Goal: Check status: Check status

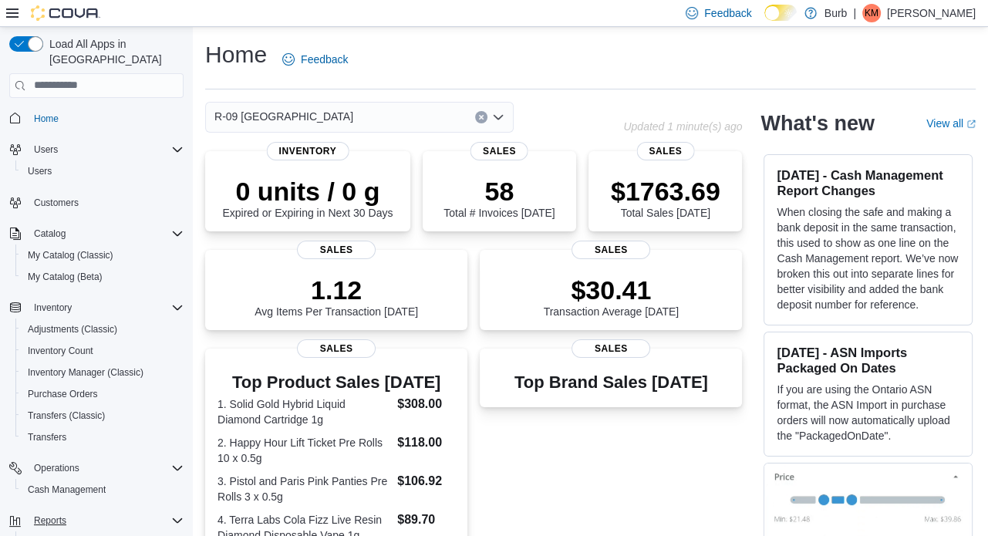
scroll to position [111, 0]
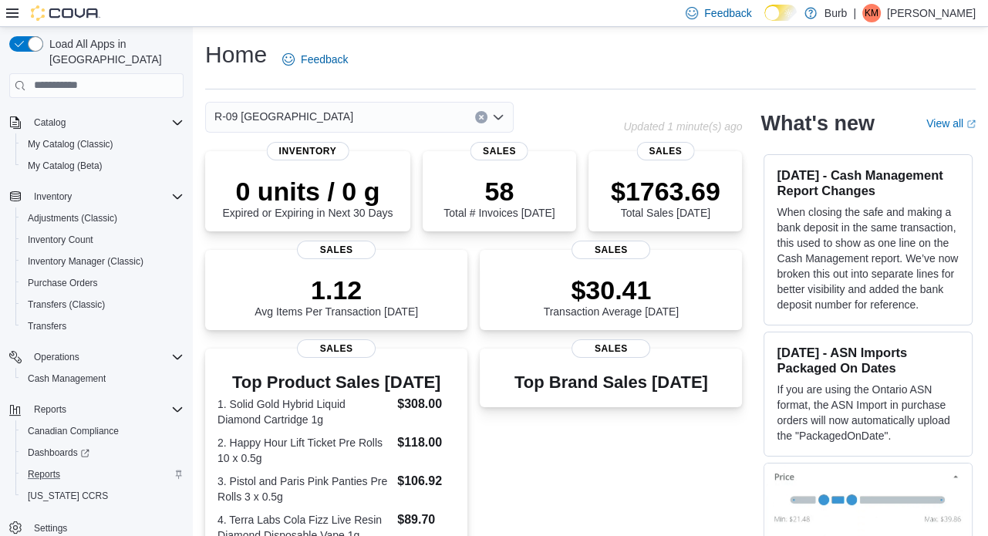
click at [80, 465] on div "Reports" at bounding box center [103, 474] width 162 height 19
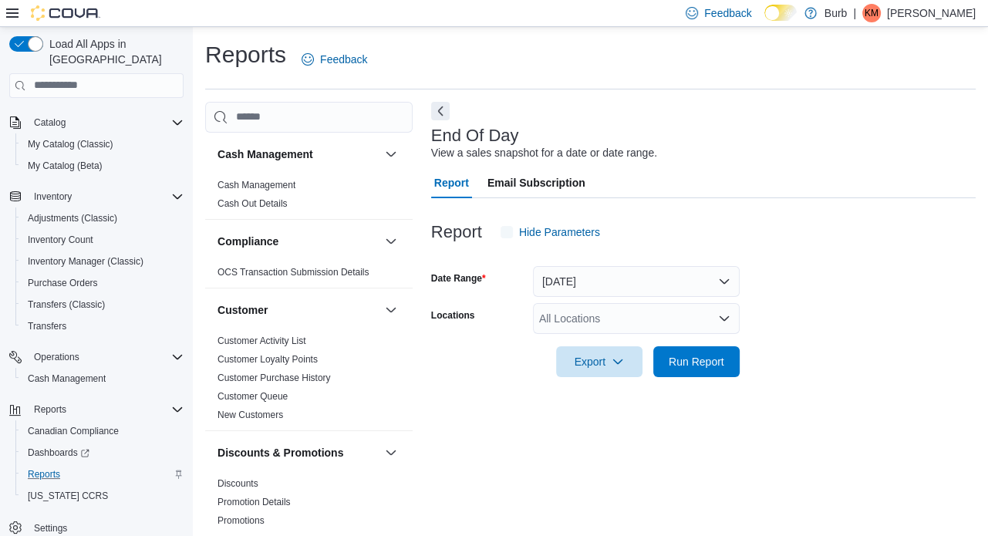
scroll to position [10, 0]
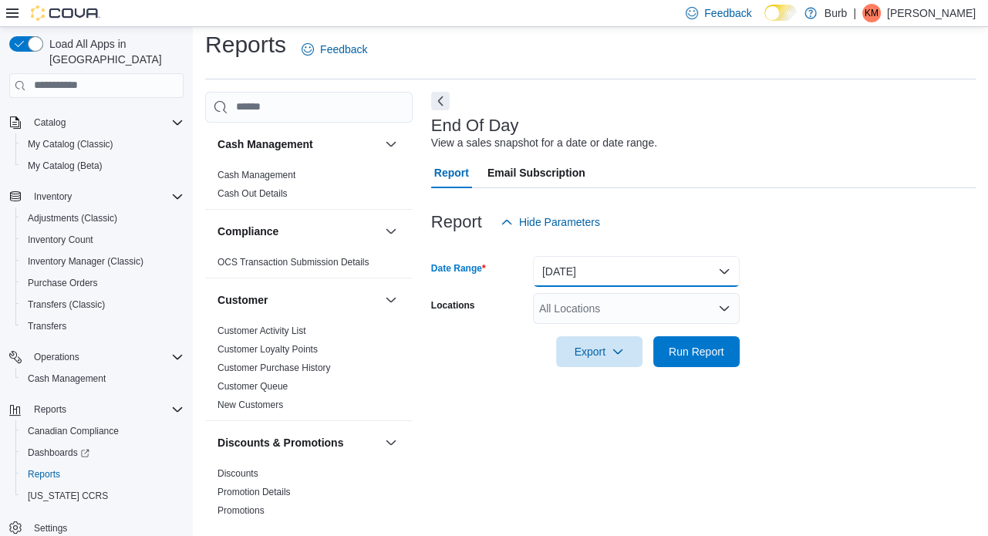
click at [587, 265] on button "Today" at bounding box center [636, 271] width 207 height 31
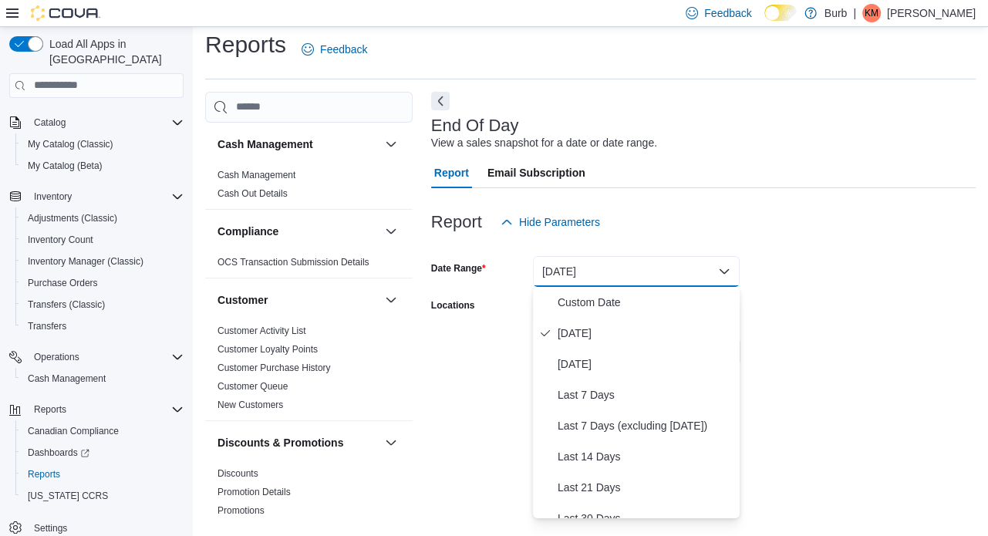
click at [810, 214] on div "Report Hide Parameters" at bounding box center [703, 222] width 544 height 31
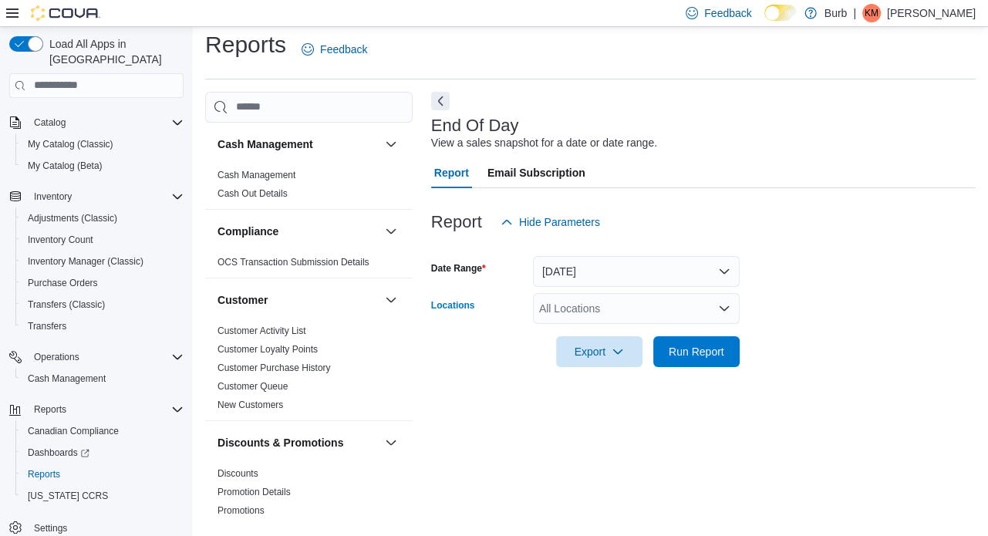
click at [689, 298] on div "All Locations" at bounding box center [636, 308] width 207 height 31
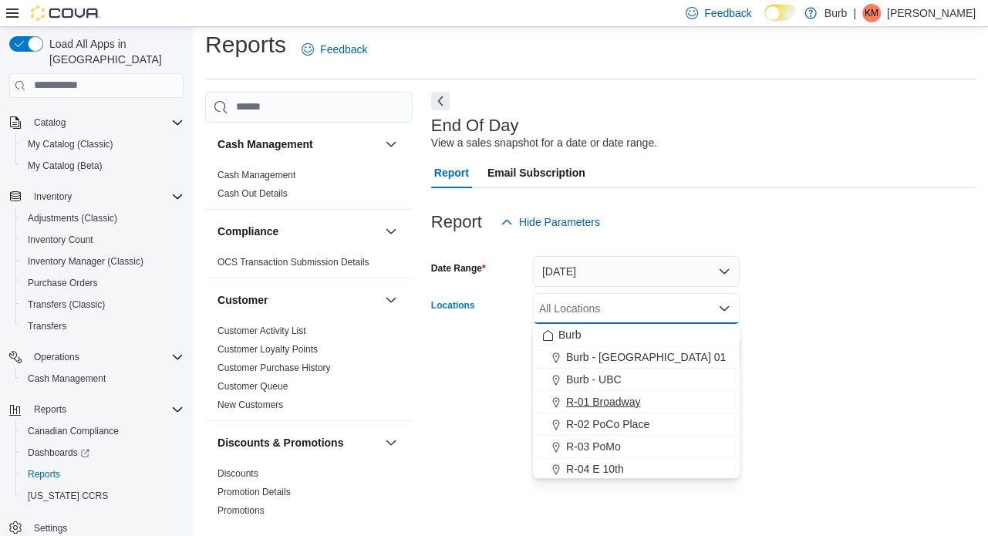
scroll to position [92, 0]
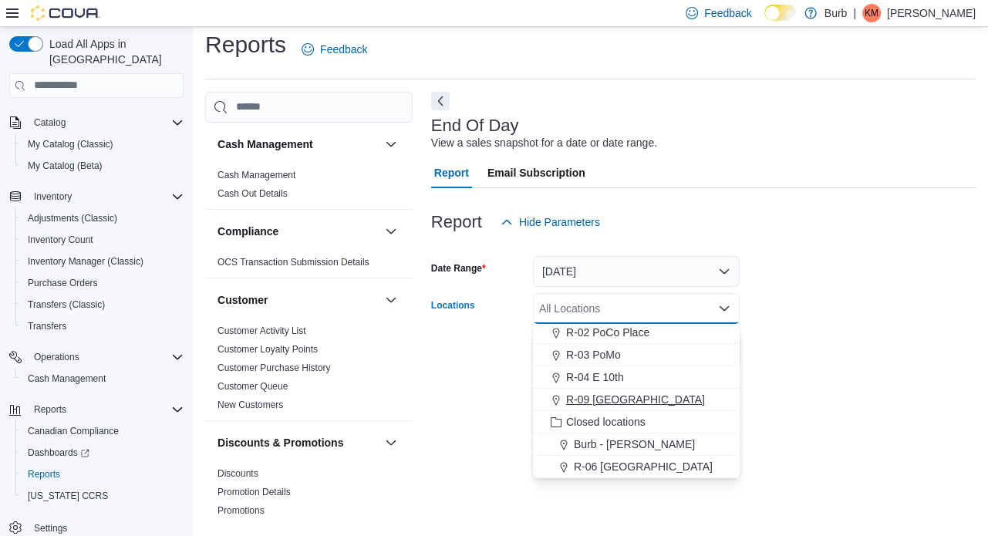
click at [696, 396] on div "R-09 Tuscany Village" at bounding box center [636, 399] width 188 height 15
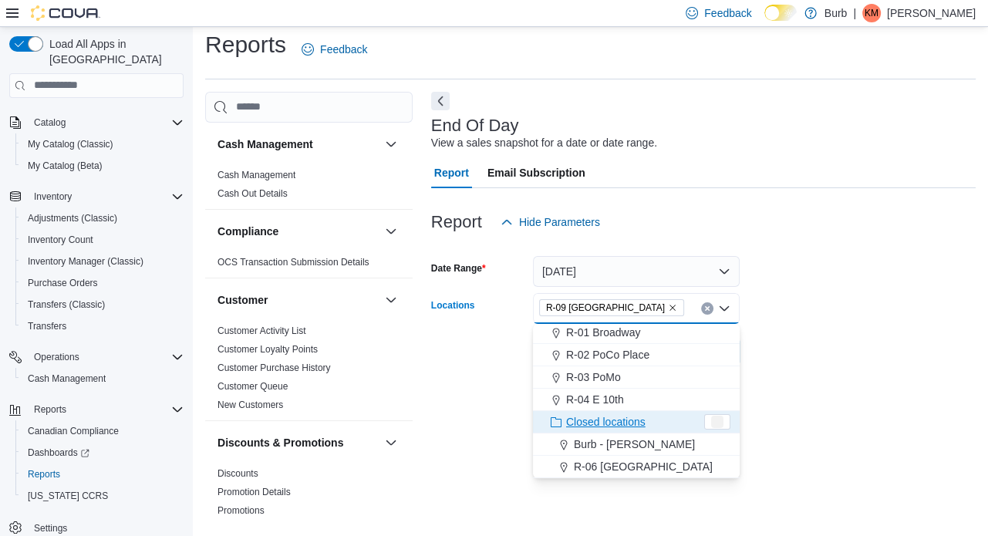
scroll to position [69, 0]
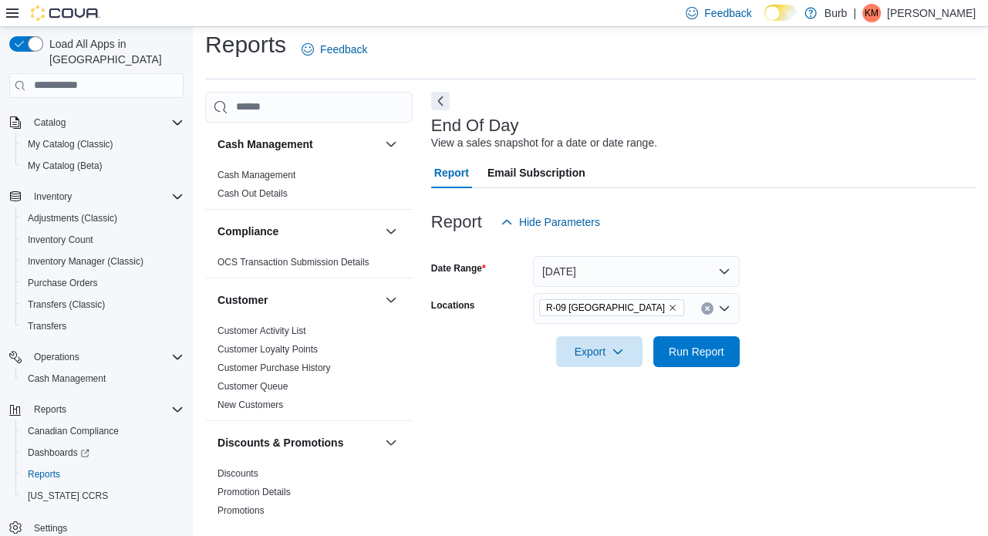
click at [824, 322] on form "Date Range Today Locations R-09 Tuscany Village Export Run Report" at bounding box center [703, 303] width 544 height 130
click at [702, 348] on span "Run Report" at bounding box center [697, 350] width 56 height 15
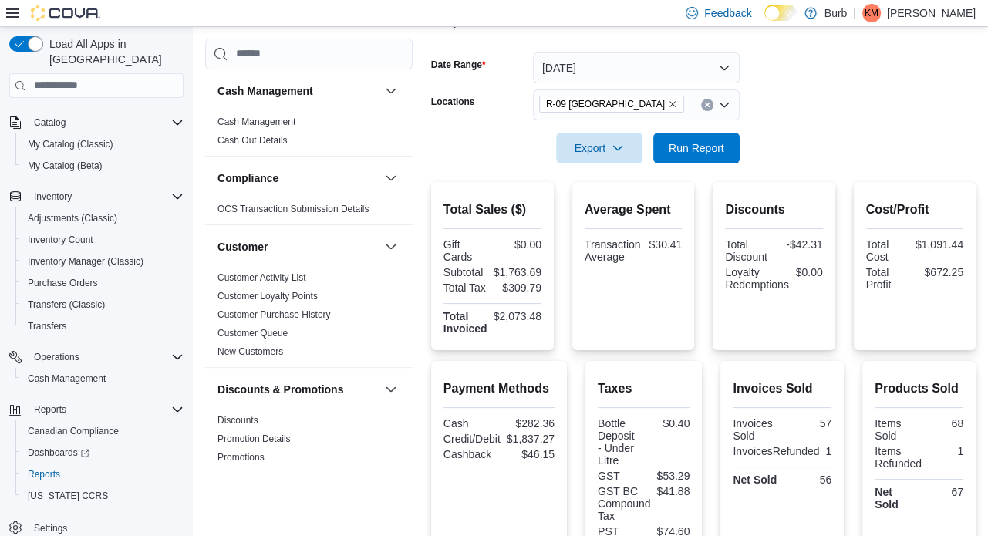
scroll to position [308, 0]
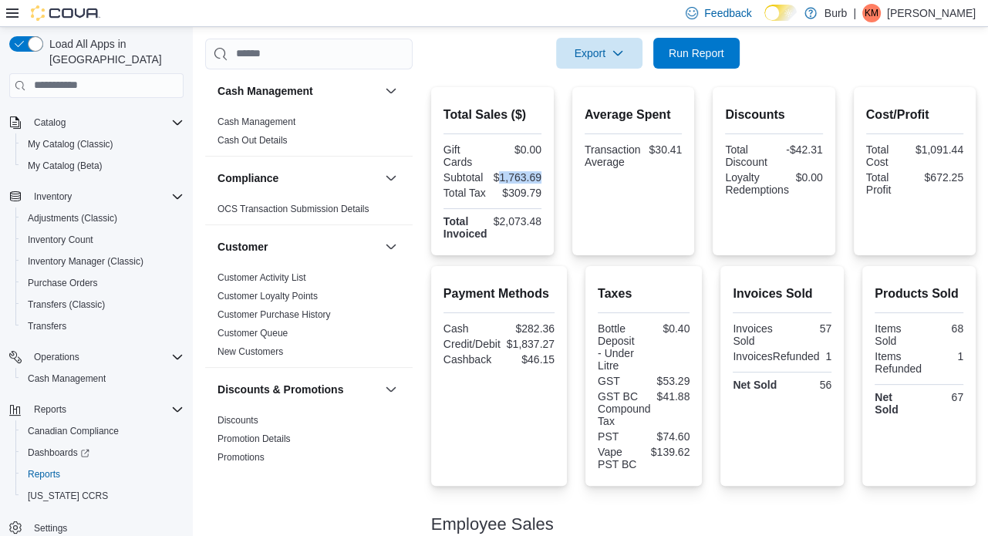
drag, startPoint x: 501, startPoint y: 172, endPoint x: 542, endPoint y: 172, distance: 41.6
click at [541, 172] on div "$1,763.69" at bounding box center [518, 177] width 48 height 12
copy div "1,763.69"
